Goal: Complete application form

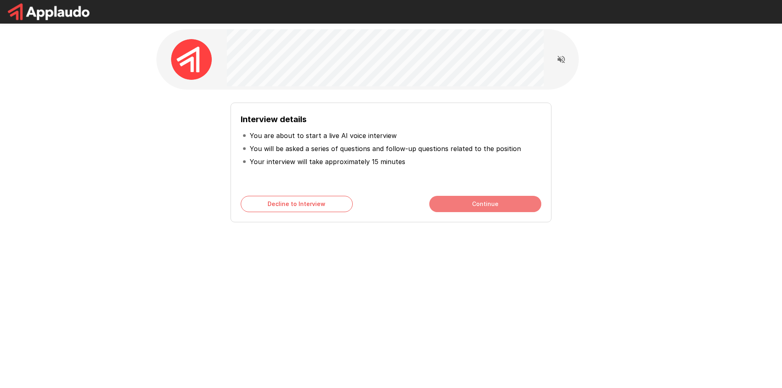
click at [464, 204] on button "Continue" at bounding box center [485, 204] width 112 height 16
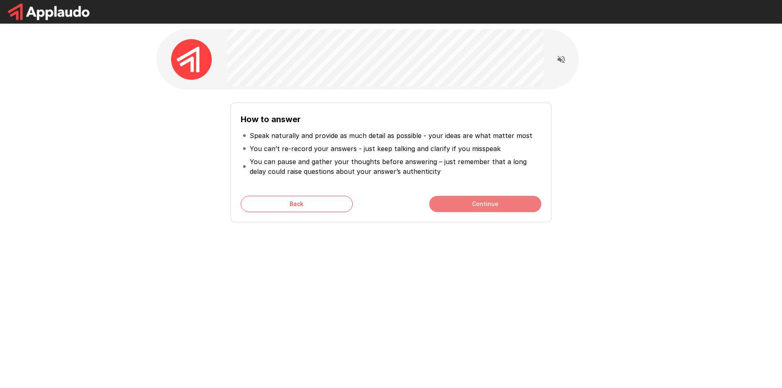
click at [456, 203] on button "Continue" at bounding box center [485, 204] width 112 height 16
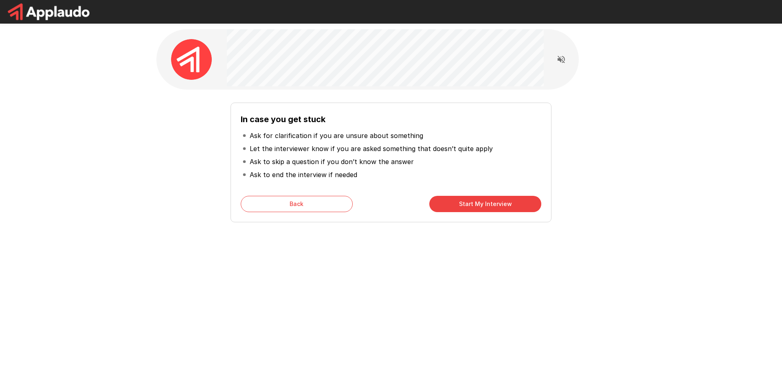
click at [463, 208] on button "Start My Interview" at bounding box center [485, 204] width 112 height 16
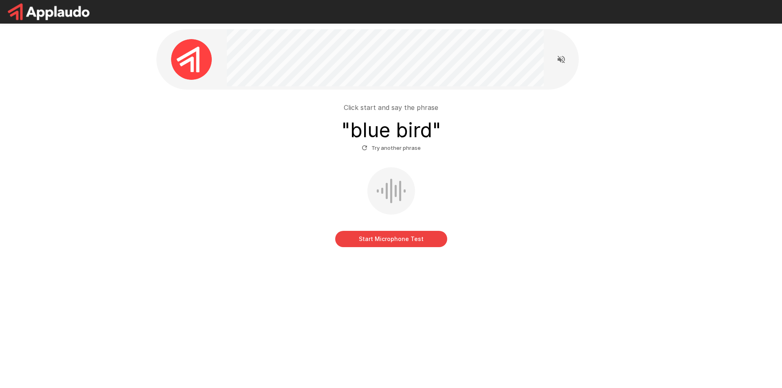
click at [383, 240] on button "Start Microphone Test" at bounding box center [391, 239] width 112 height 16
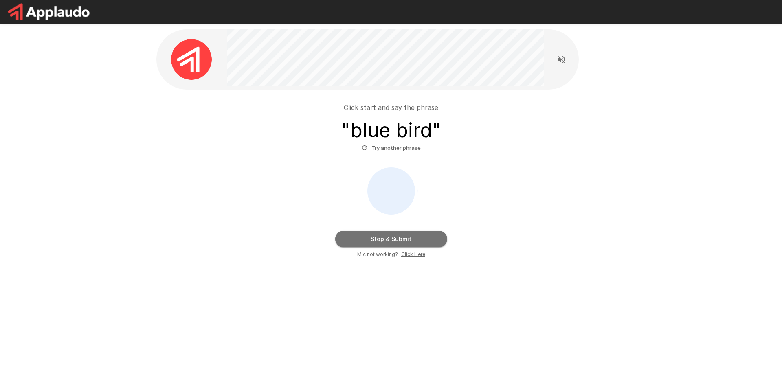
click at [423, 237] on button "Stop & Submit" at bounding box center [391, 239] width 112 height 16
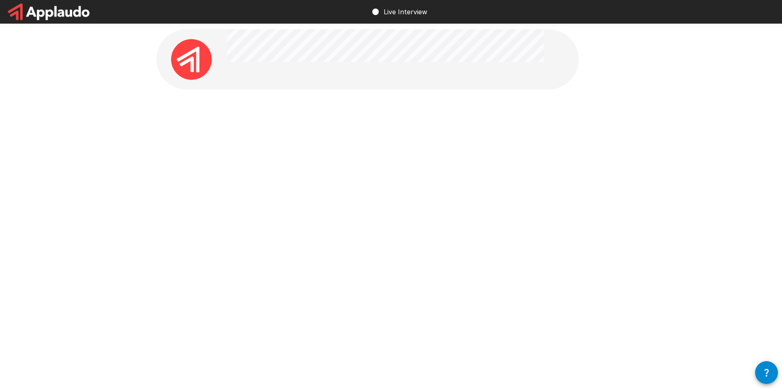
click at [198, 60] on img at bounding box center [191, 59] width 41 height 41
click at [198, 52] on img at bounding box center [191, 59] width 41 height 41
click at [768, 371] on icon "button" at bounding box center [766, 373] width 4 height 8
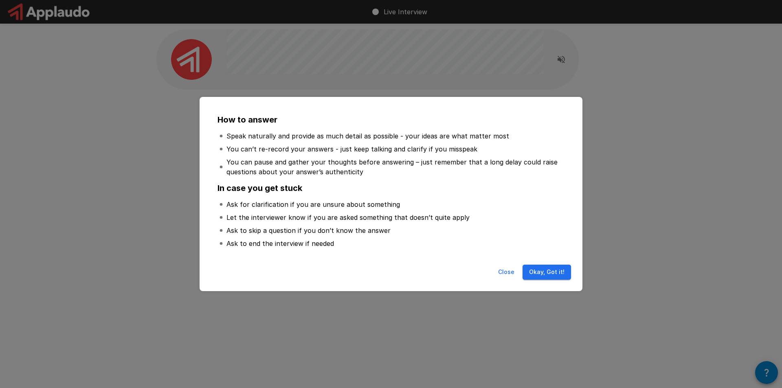
click at [559, 272] on button "Okay, Got it!" at bounding box center [546, 272] width 48 height 15
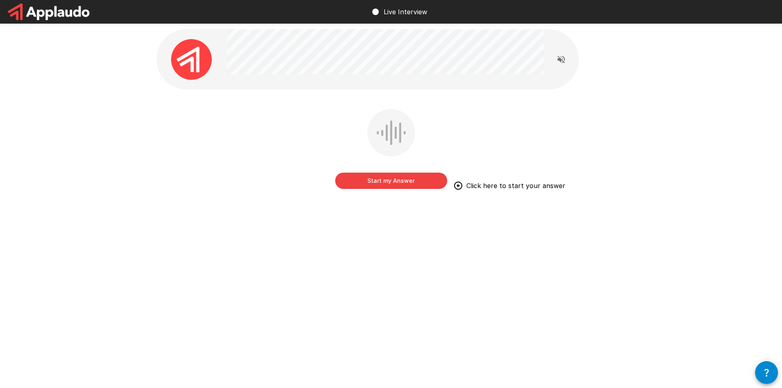
click at [416, 182] on button "Start my Answer" at bounding box center [391, 181] width 112 height 16
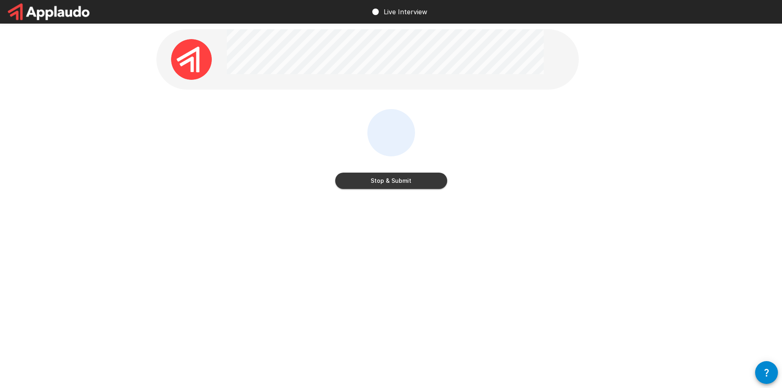
click at [416, 182] on button "Stop & Submit" at bounding box center [391, 181] width 112 height 16
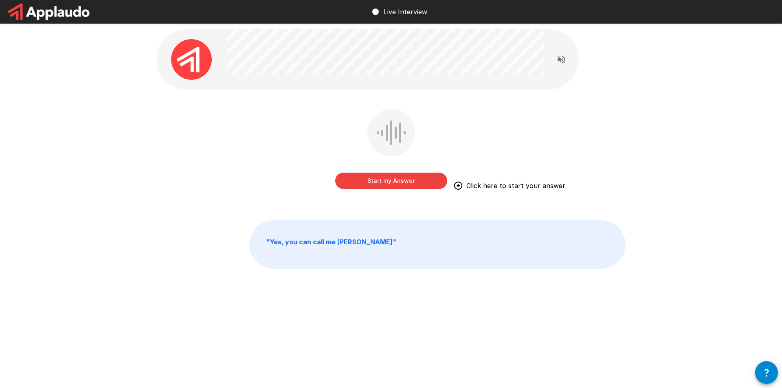
click at [393, 182] on button "Start my Answer" at bounding box center [391, 181] width 112 height 16
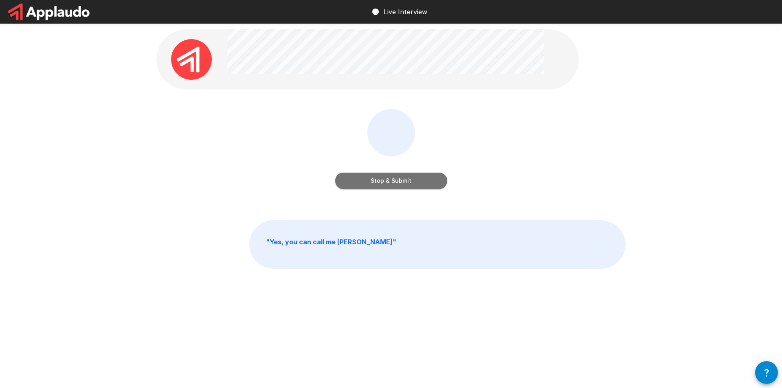
click at [419, 179] on button "Stop & Submit" at bounding box center [391, 181] width 112 height 16
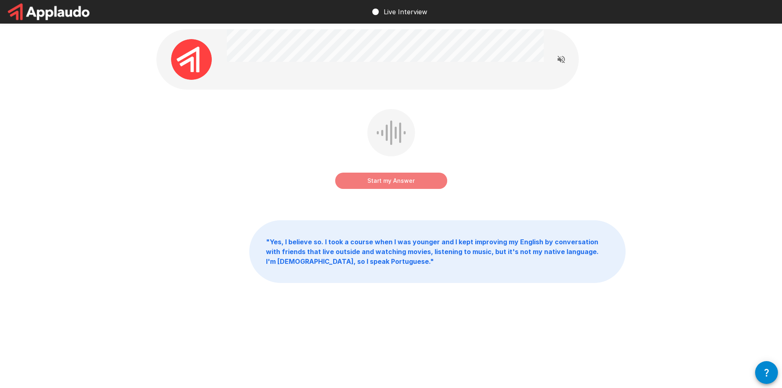
click at [364, 180] on button "Start my Answer" at bounding box center [391, 181] width 112 height 16
click at [431, 180] on button "Stop & Submit" at bounding box center [391, 181] width 112 height 16
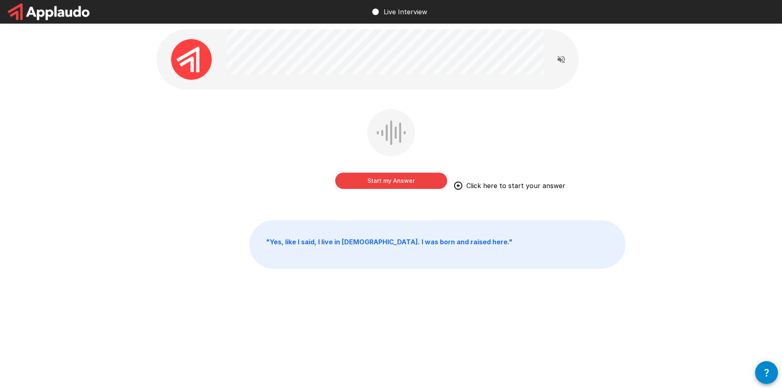
click at [380, 185] on button "Start my Answer" at bounding box center [391, 181] width 112 height 16
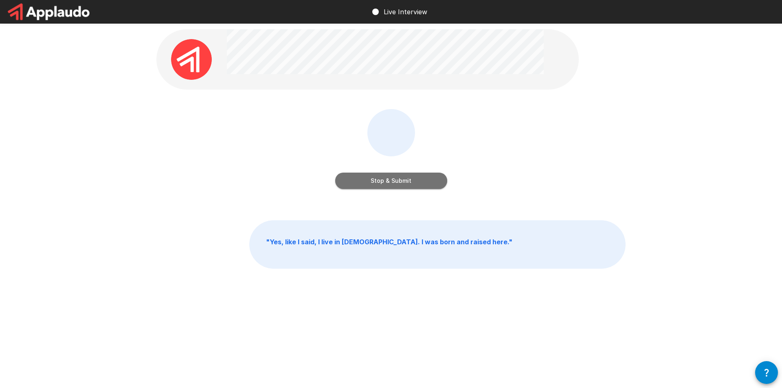
click at [408, 180] on button "Stop & Submit" at bounding box center [391, 181] width 112 height 16
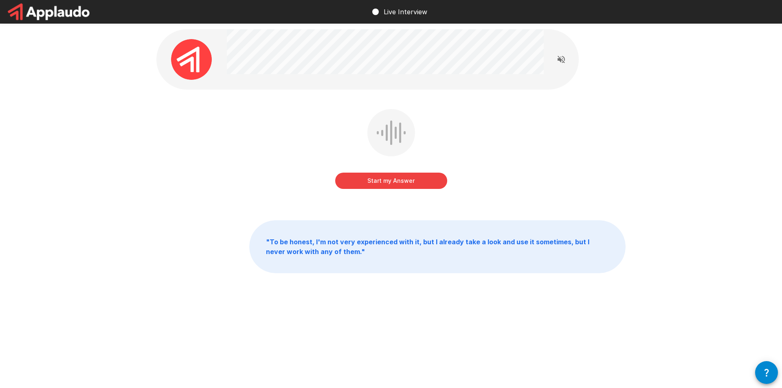
click at [411, 183] on button "Start my Answer" at bounding box center [391, 181] width 112 height 16
click at [408, 182] on button "Stop & Submit" at bounding box center [391, 181] width 112 height 16
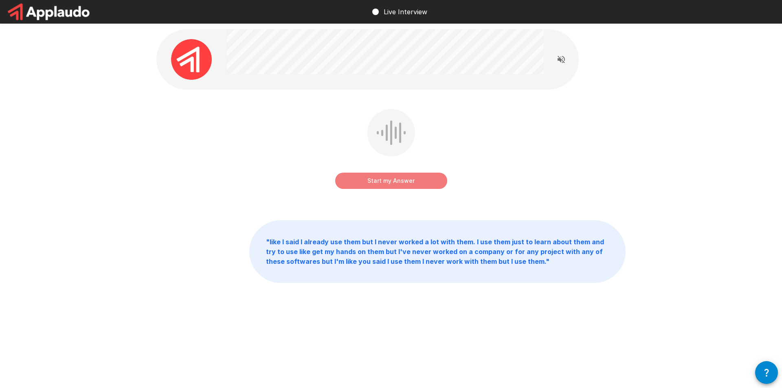
click at [435, 187] on button "Start my Answer" at bounding box center [391, 181] width 112 height 16
click at [396, 178] on button "Stop & Submit" at bounding box center [391, 181] width 112 height 16
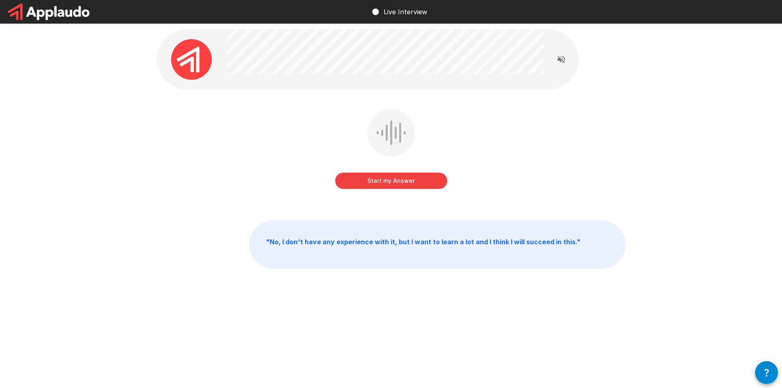
click at [422, 180] on button "Start my Answer" at bounding box center [391, 181] width 112 height 16
click at [430, 187] on button "Stop & Submit" at bounding box center [391, 181] width 112 height 16
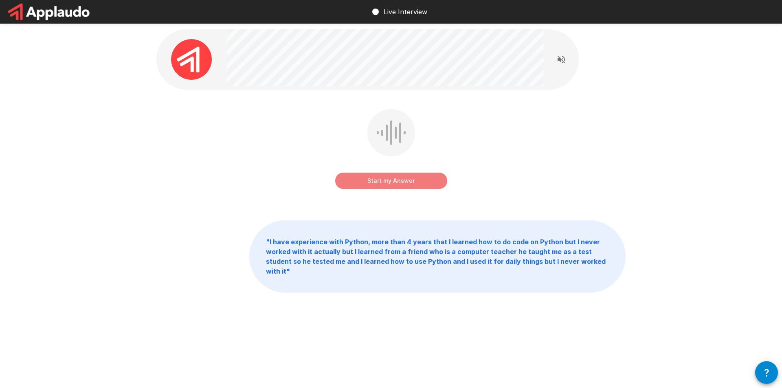
click at [386, 186] on button "Start my Answer" at bounding box center [391, 181] width 112 height 16
click at [423, 179] on button "Stop & Submit" at bounding box center [391, 181] width 112 height 16
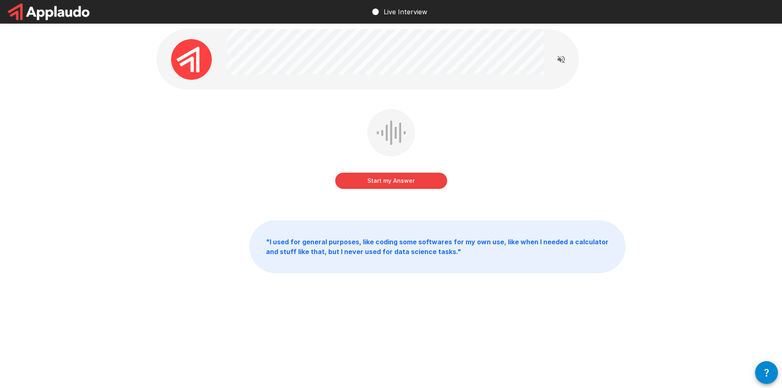
click at [427, 180] on button "Start my Answer" at bounding box center [391, 181] width 112 height 16
click at [408, 181] on button "Stop & Submit" at bounding box center [391, 181] width 112 height 16
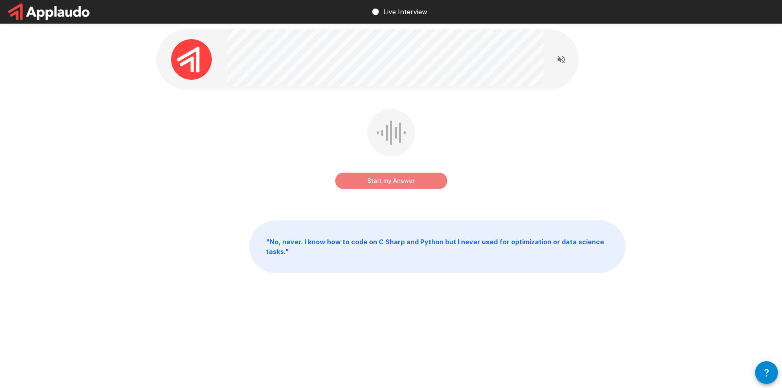
click at [405, 180] on button "Start my Answer" at bounding box center [391, 181] width 112 height 16
click at [399, 181] on button "Stop & Submit" at bounding box center [391, 181] width 112 height 16
click at [402, 180] on button "Start my Answer" at bounding box center [391, 181] width 112 height 16
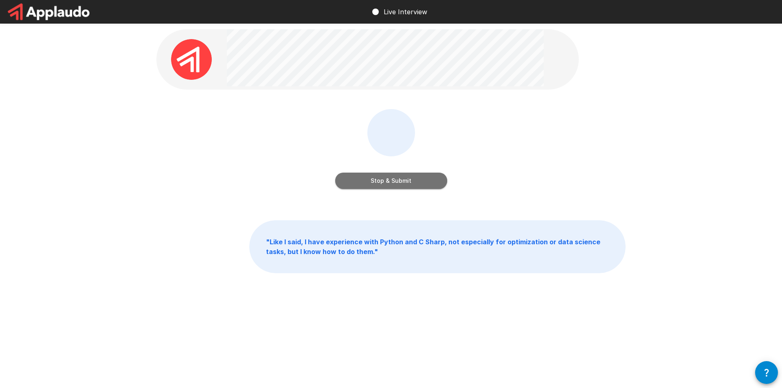
click at [420, 184] on button "Stop & Submit" at bounding box center [391, 181] width 112 height 16
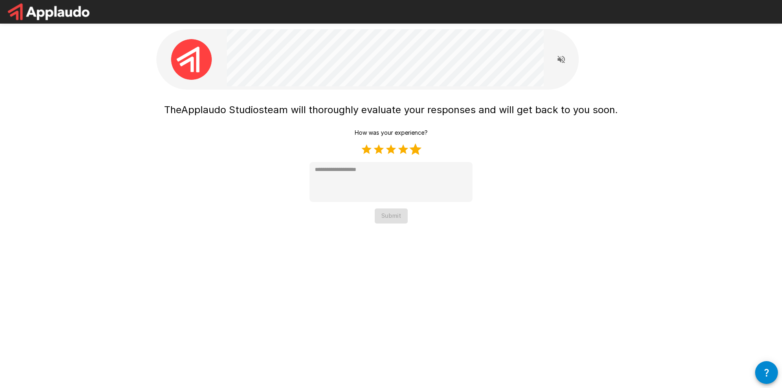
click at [416, 149] on label "5 Stars" at bounding box center [415, 149] width 12 height 12
type textarea "*"
click at [395, 221] on button "Submit" at bounding box center [391, 215] width 33 height 15
